Goal: Task Accomplishment & Management: Use online tool/utility

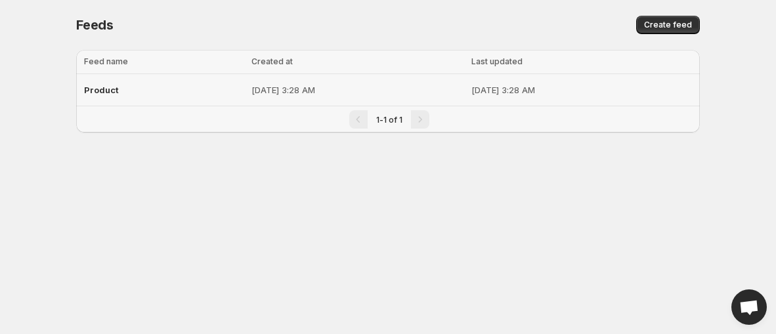
click at [251, 85] on p "[DATE] 3:28 AM" at bounding box center [357, 89] width 212 height 13
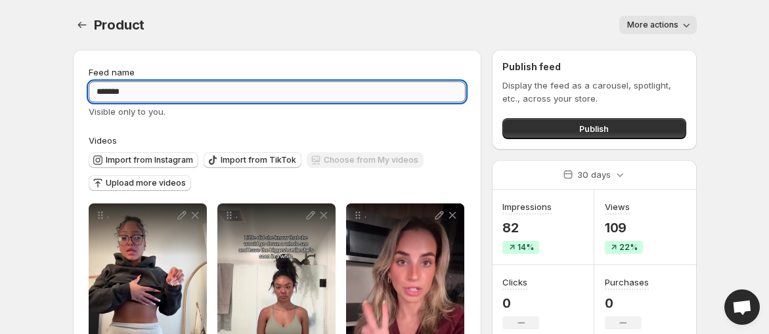
click at [330, 83] on input "*******" at bounding box center [278, 91] width 378 height 21
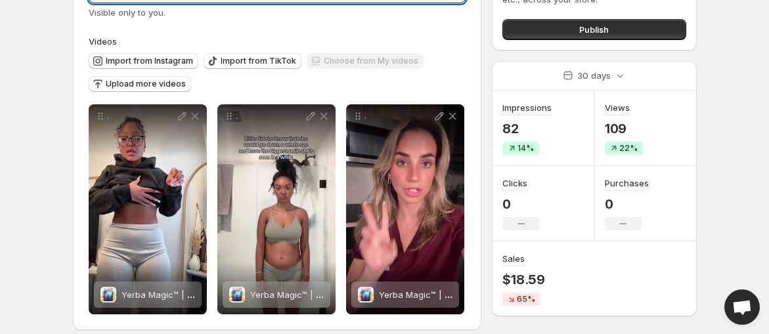
scroll to position [111, 0]
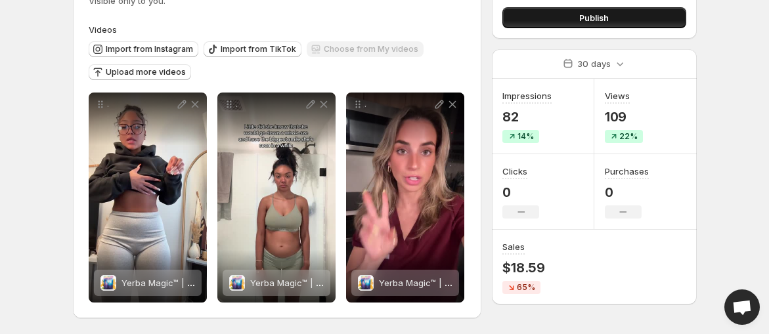
click at [615, 17] on button "Publish" at bounding box center [593, 17] width 183 height 21
